Goal: Contribute content

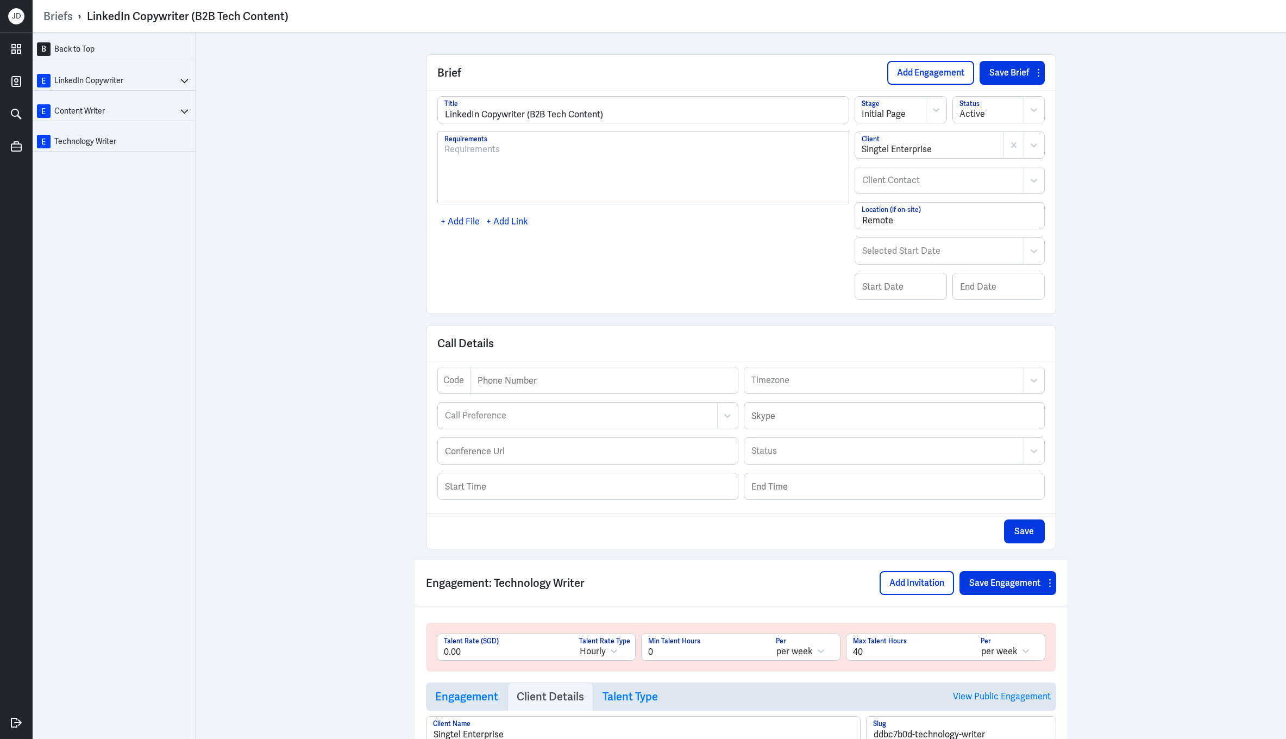
scroll to position [294, 0]
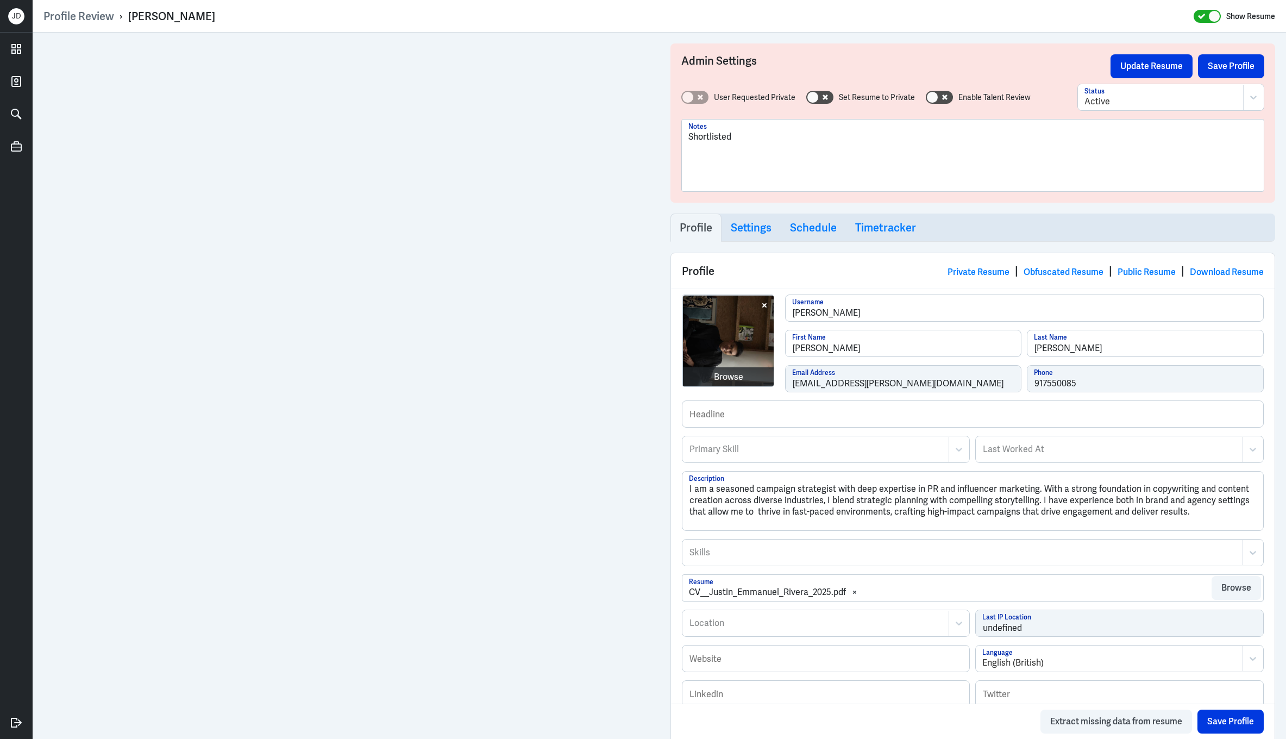
scroll to position [784, 0]
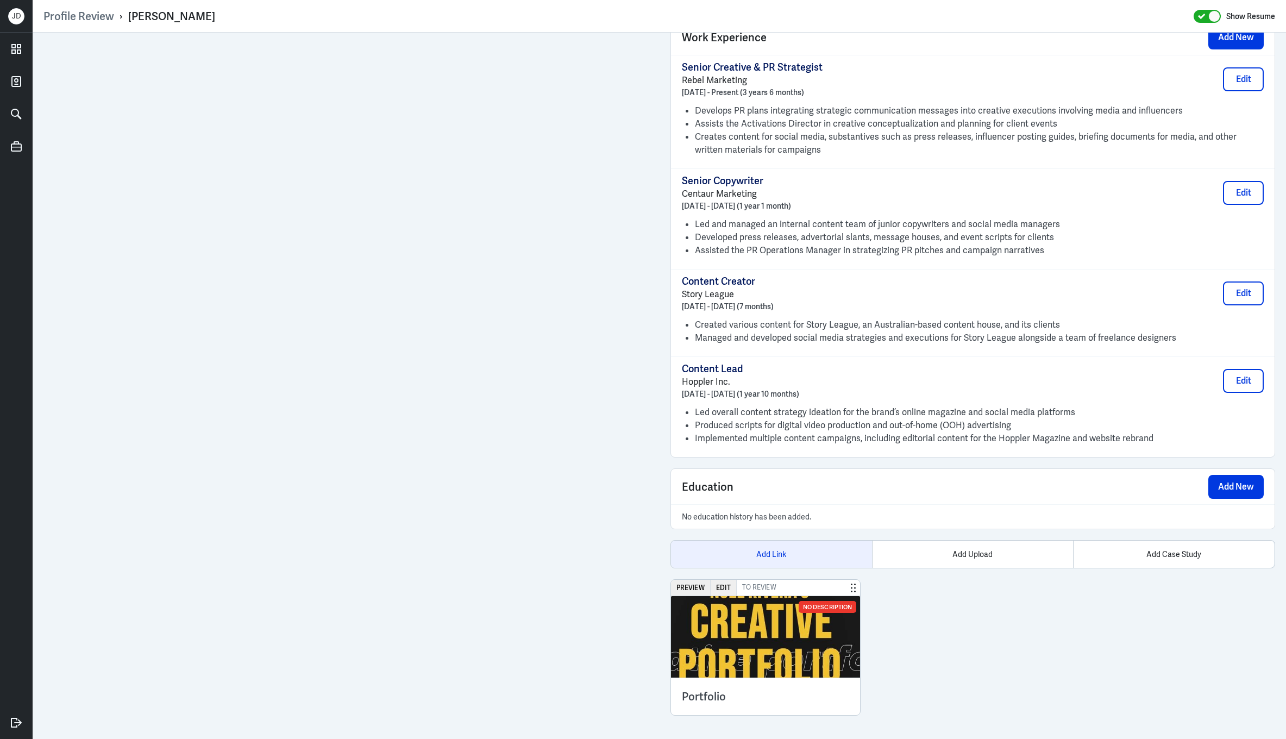
click at [775, 567] on div "Add Link" at bounding box center [771, 553] width 201 height 27
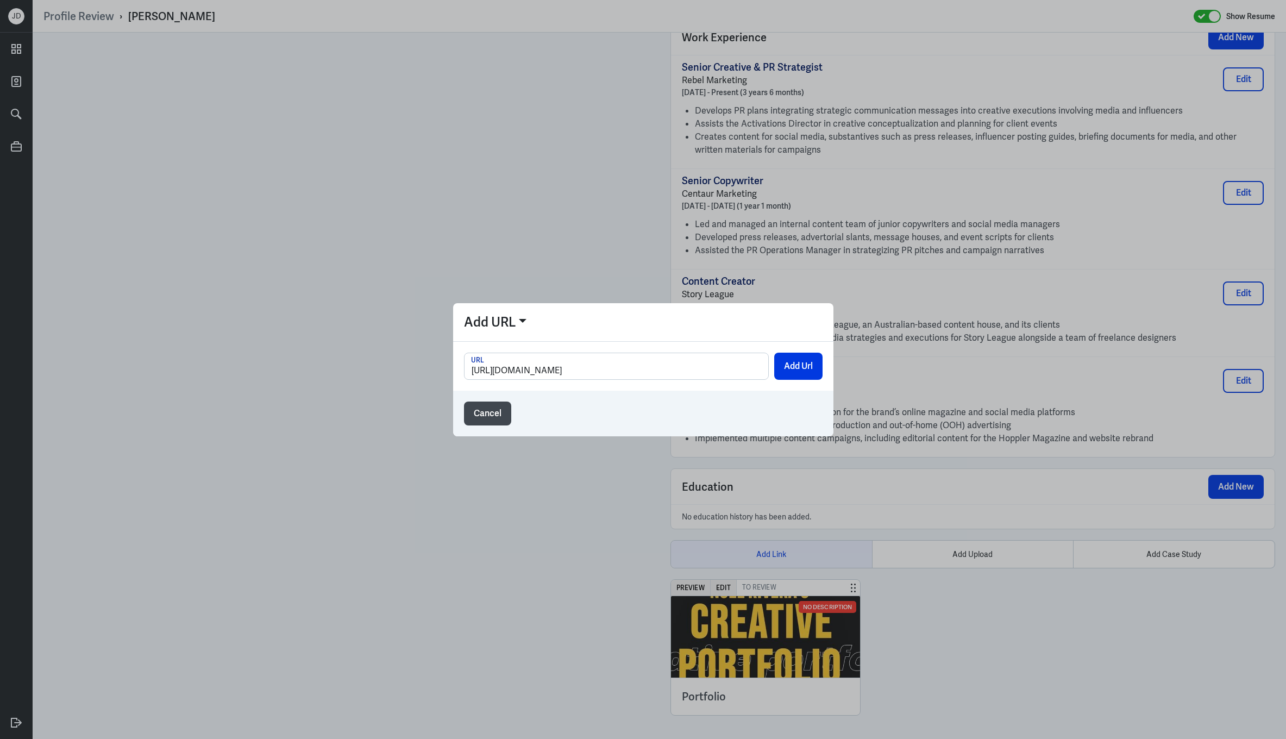
scroll to position [0, 12]
type input "https://drive.google.com/drive/folders/1xy9HPHbXs6Yb0O3iY-F0x_YfjoJMc6tl"
click at [808, 373] on button "Add Url" at bounding box center [798, 366] width 48 height 27
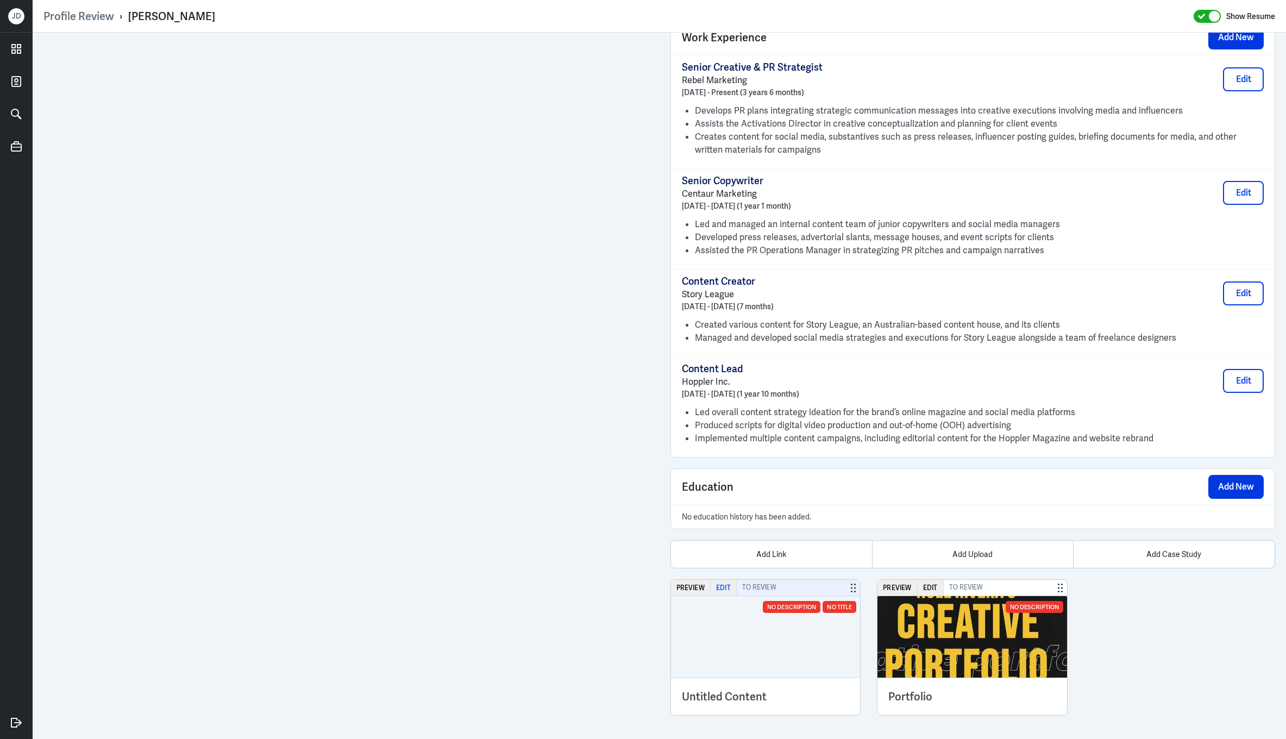
click at [724, 595] on button "Edit" at bounding box center [723, 588] width 26 height 16
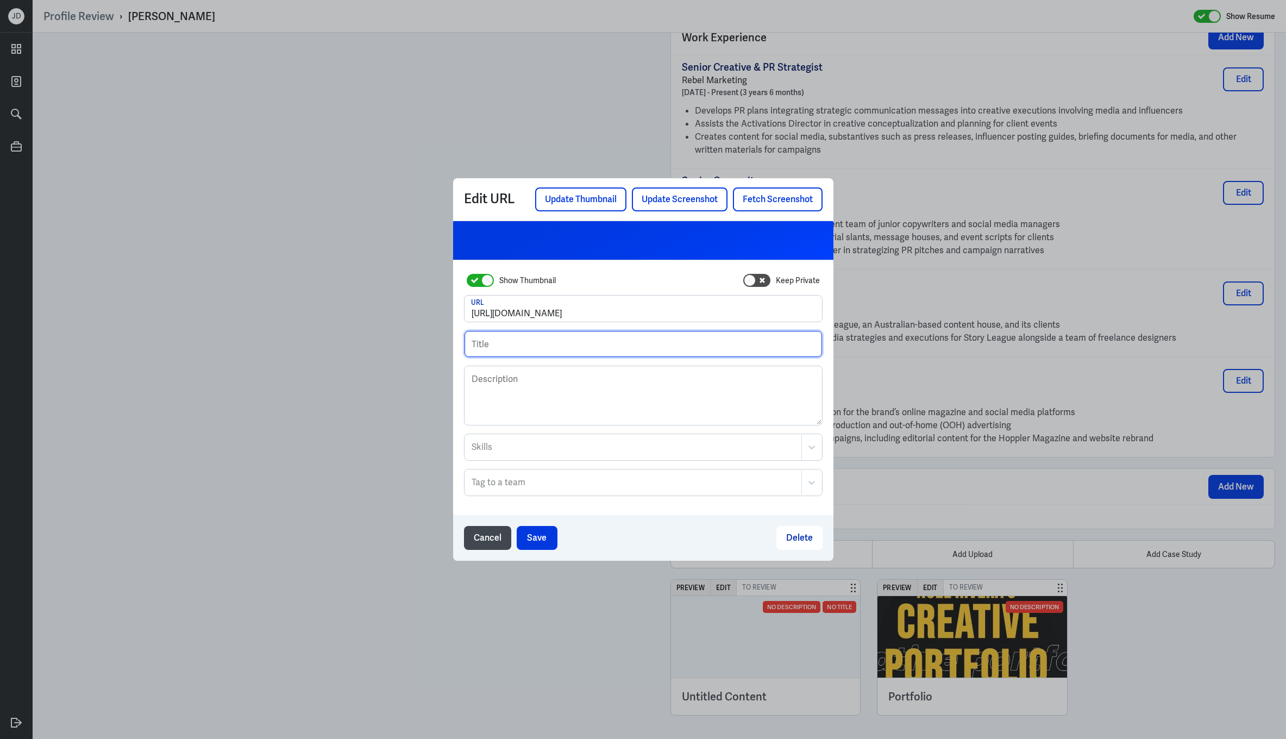
click at [569, 344] on input "text" at bounding box center [642, 344] width 357 height 26
type input "Vid Interview - Justin Rivera"
click at [549, 545] on button "Save" at bounding box center [537, 538] width 41 height 24
